Goal: Navigation & Orientation: Find specific page/section

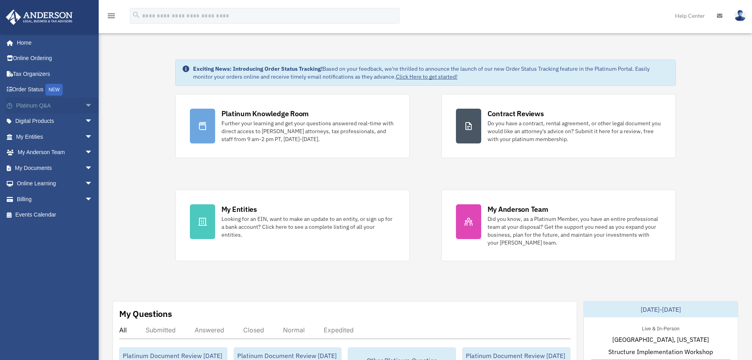
click at [85, 105] on span "arrow_drop_down" at bounding box center [93, 106] width 16 height 16
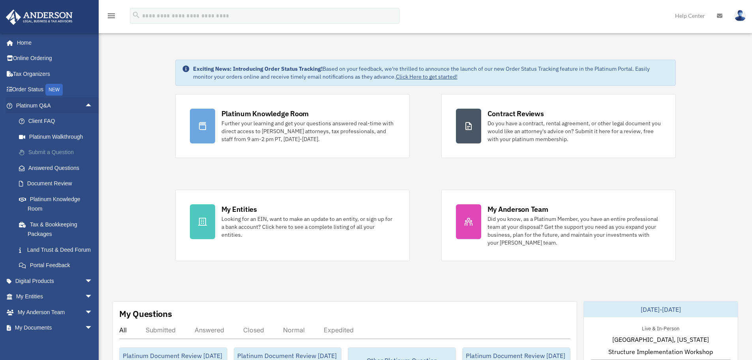
click at [57, 152] on link "Submit a Question" at bounding box center [58, 153] width 94 height 16
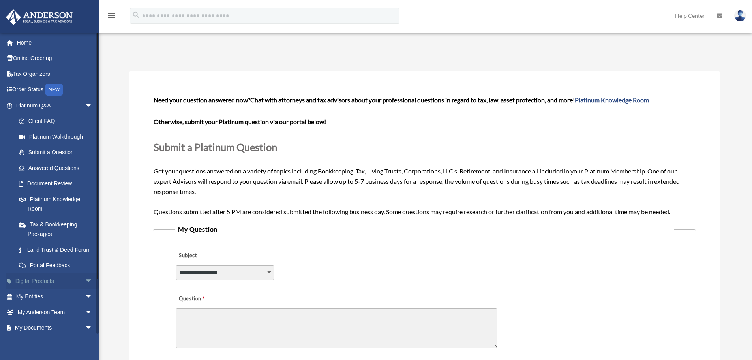
click at [85, 289] on span "arrow_drop_down" at bounding box center [93, 281] width 16 height 16
click at [43, 317] on div "Business Credit Optimizer" at bounding box center [61, 312] width 67 height 10
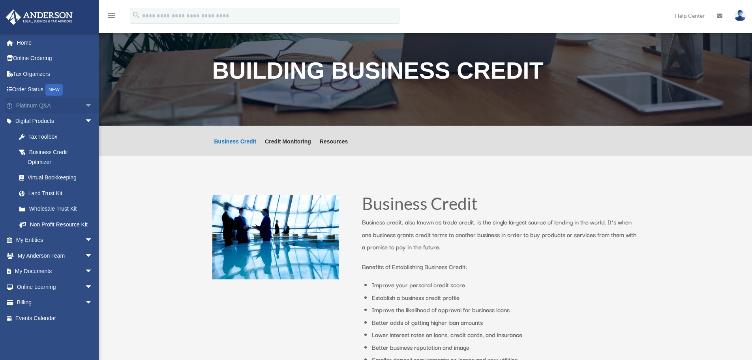
click at [85, 106] on span "arrow_drop_down" at bounding box center [93, 106] width 16 height 16
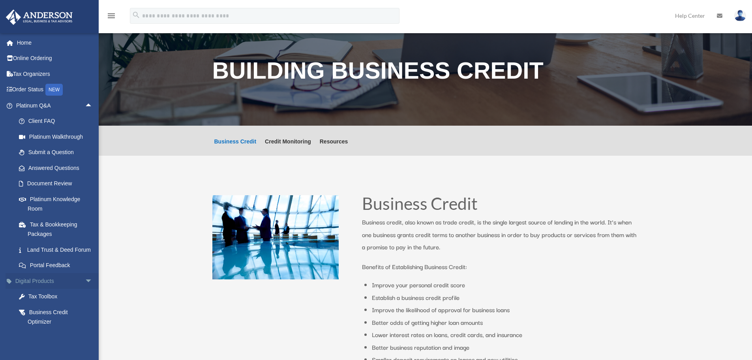
click at [85, 288] on span "arrow_drop_down" at bounding box center [93, 281] width 16 height 16
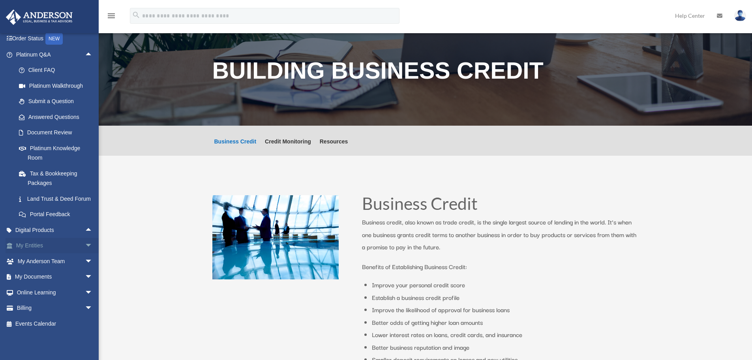
scroll to position [60, 0]
